Goal: Task Accomplishment & Management: Complete application form

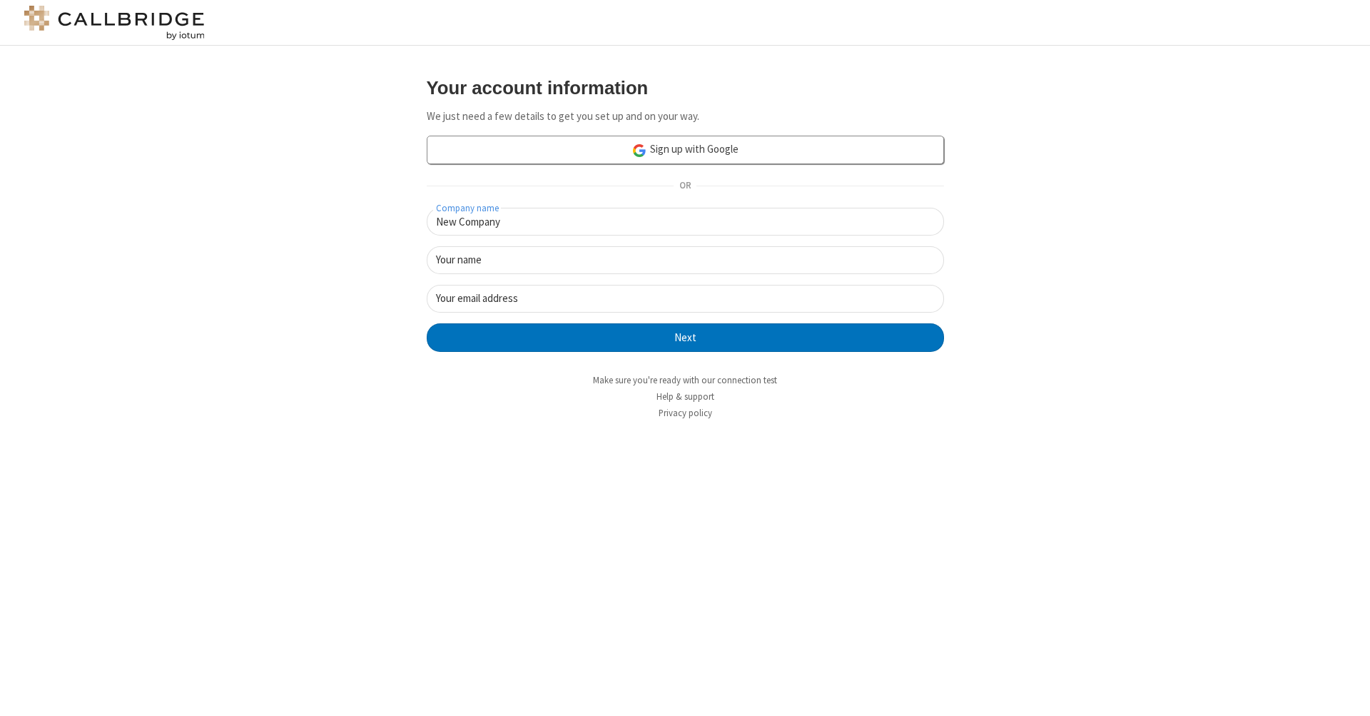
type input "New Company"
type input "New User"
type input "[EMAIL_ADDRESS]"
click at [685, 336] on button "Next" at bounding box center [685, 337] width 517 height 29
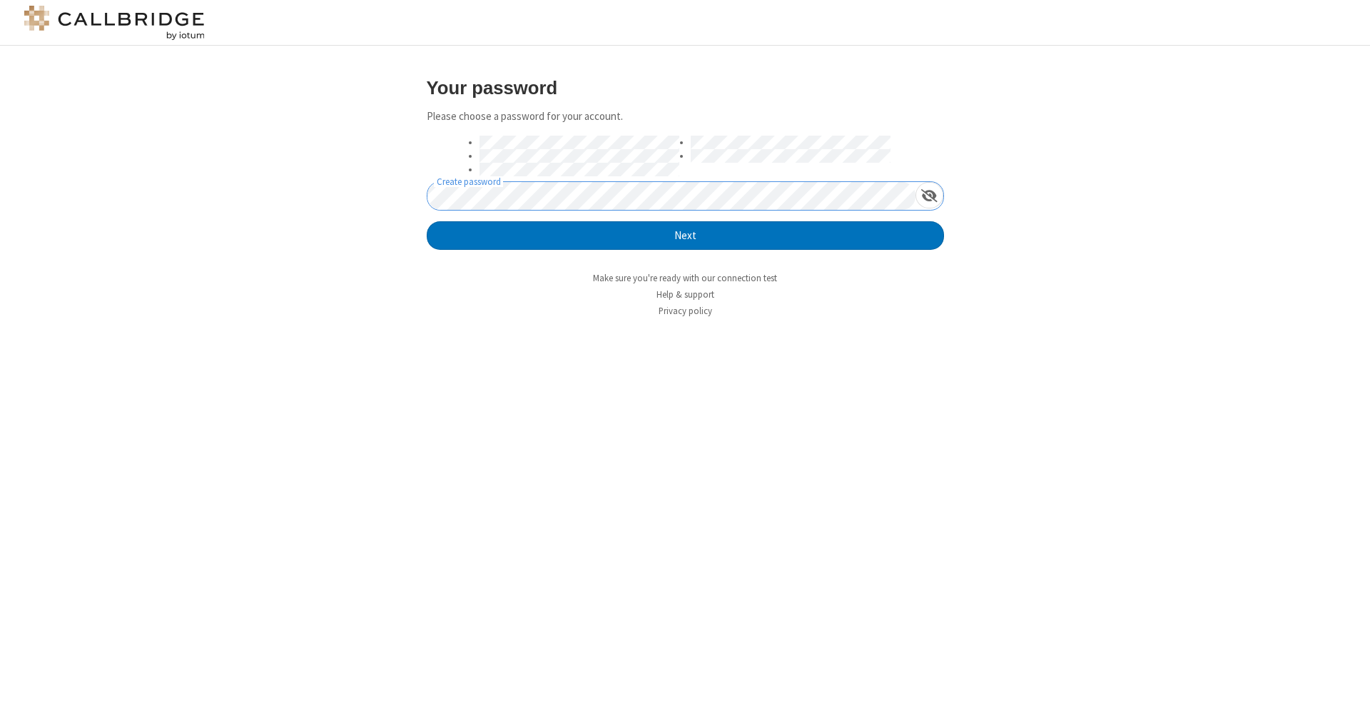
click at [685, 235] on button "Next" at bounding box center [685, 235] width 517 height 29
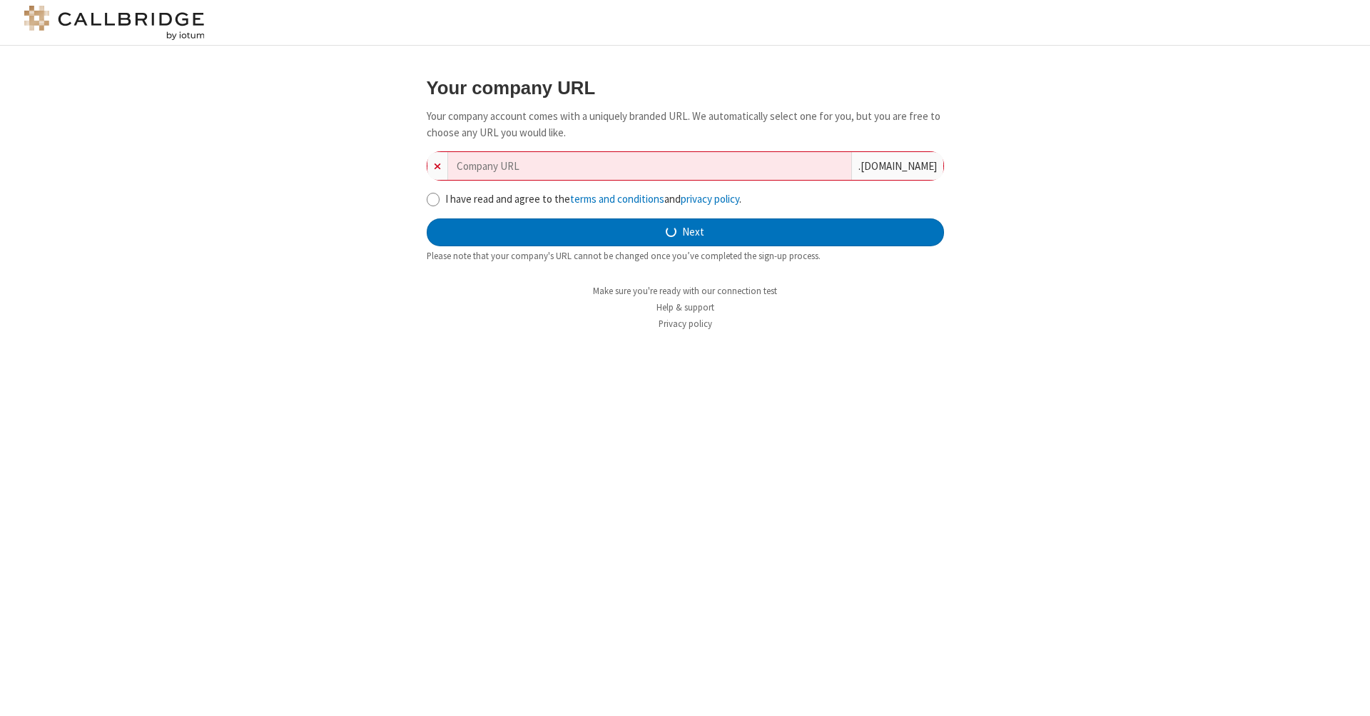
type input "new-company-time-frame-76976"
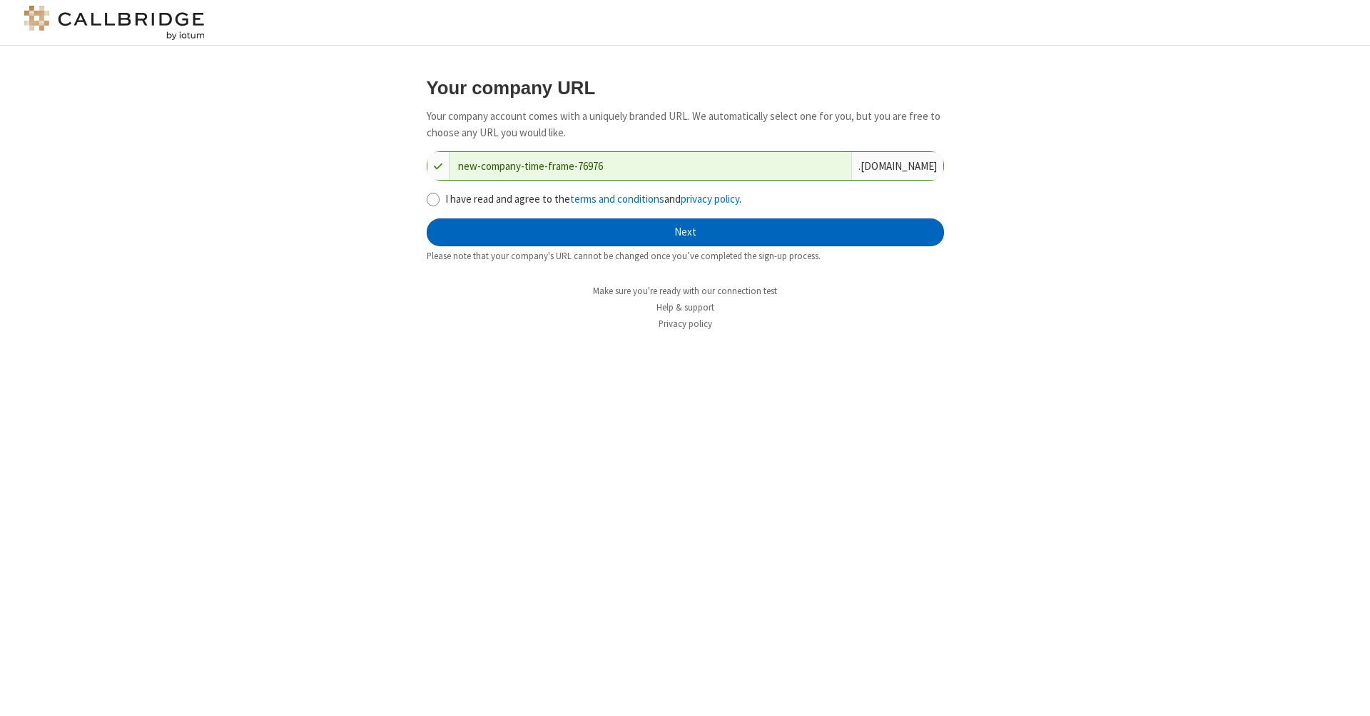
click at [685, 230] on button "Next" at bounding box center [685, 232] width 517 height 29
